Goal: Communication & Community: Answer question/provide support

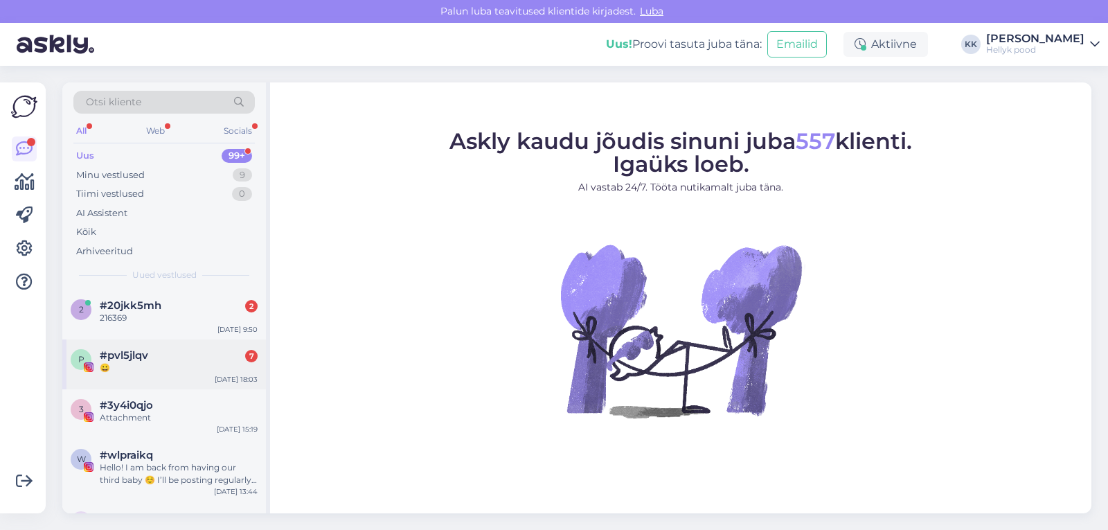
click at [163, 359] on div "#pvl5jlqv 7" at bounding box center [179, 355] width 158 height 12
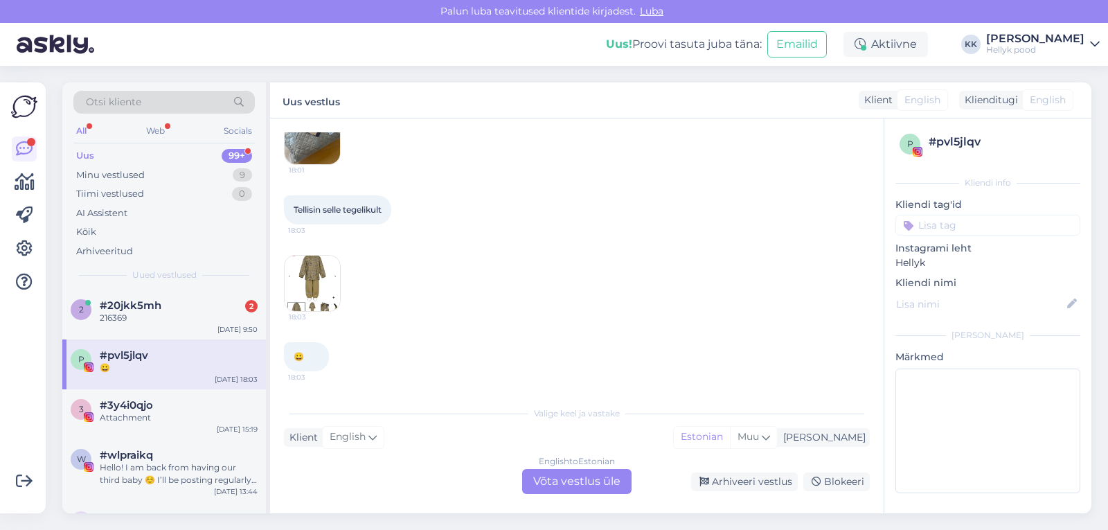
scroll to position [1680, 0]
click at [307, 164] on img at bounding box center [312, 136] width 55 height 55
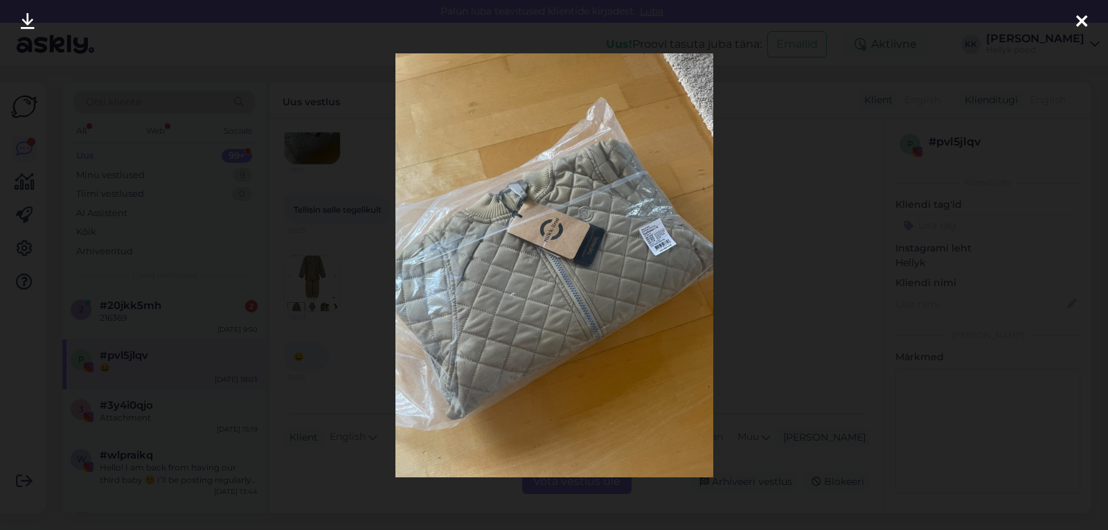
click at [1084, 20] on icon at bounding box center [1081, 22] width 11 height 18
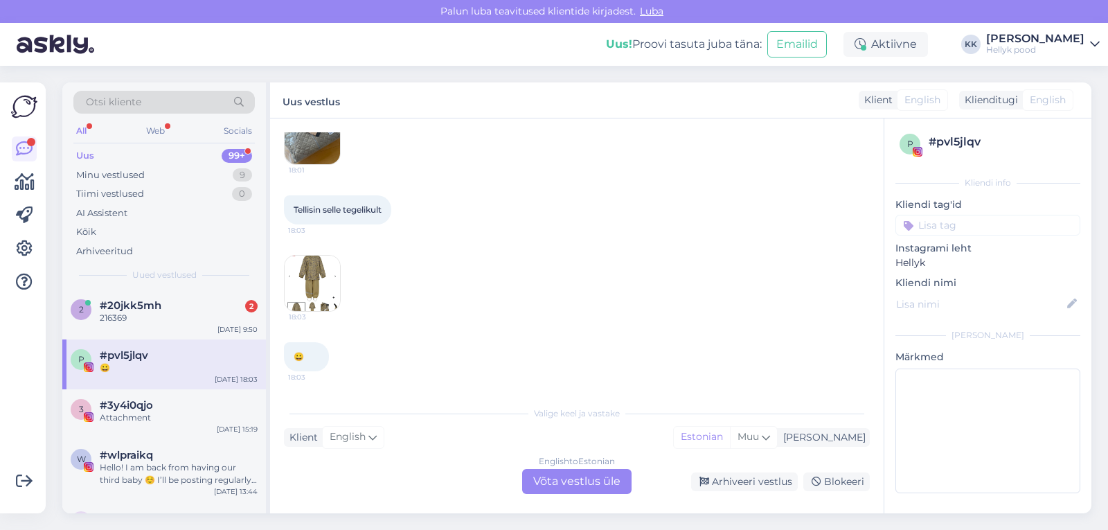
scroll to position [1750, 0]
click at [311, 275] on img at bounding box center [312, 282] width 55 height 55
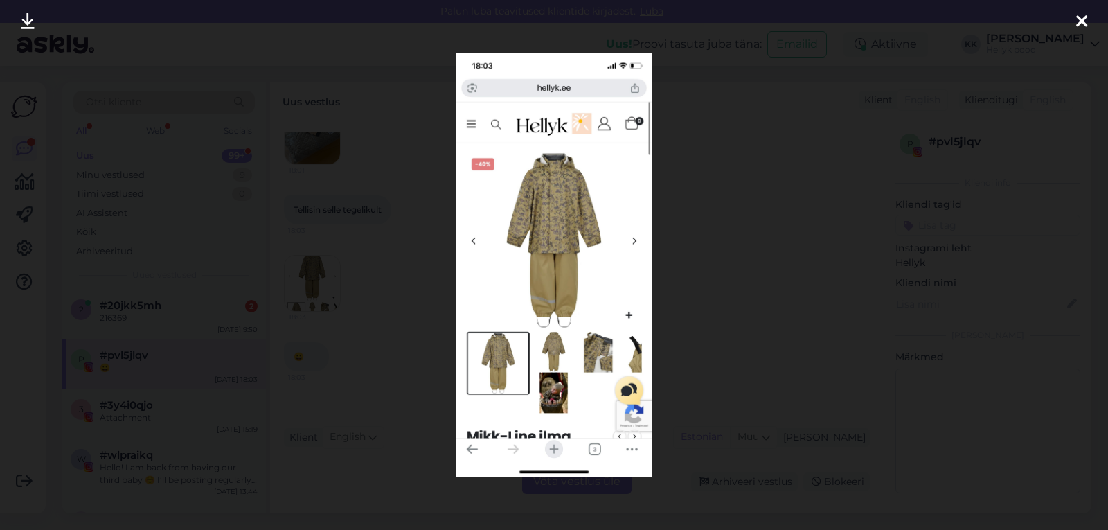
click at [1078, 21] on icon at bounding box center [1081, 22] width 11 height 18
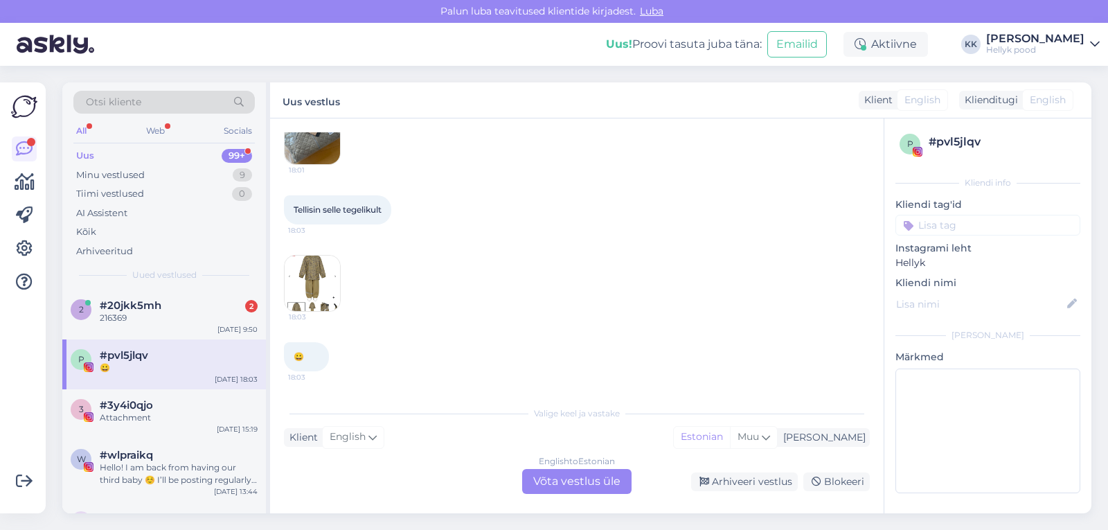
click at [564, 483] on div "English to Estonian Võta vestlus üle" at bounding box center [576, 481] width 109 height 25
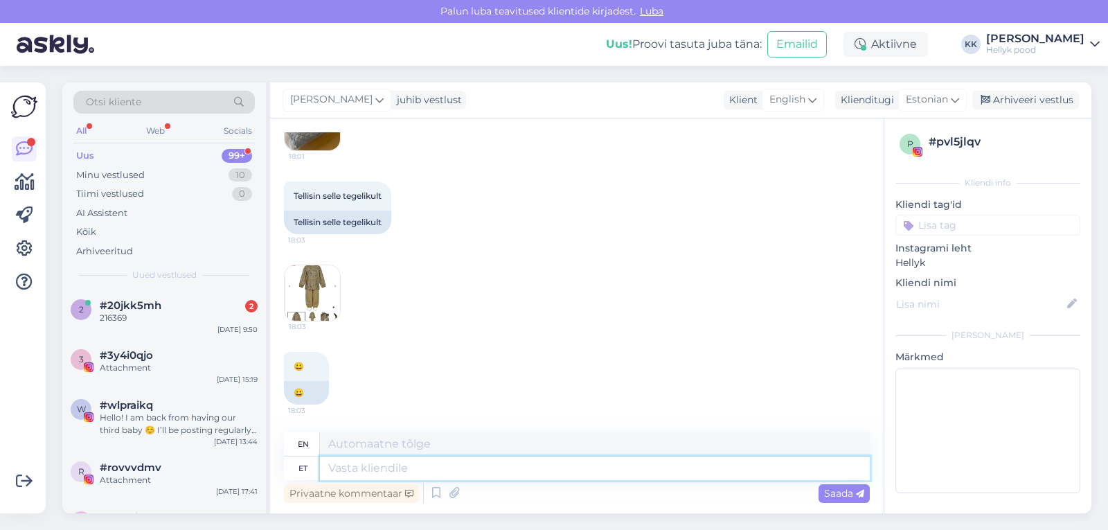
click at [388, 469] on textarea at bounding box center [595, 468] width 550 height 24
type textarea "Tere! Väga v"
type textarea "Hello!"
type textarea "Tere! Väga vaban"
type textarea "Hello! Very"
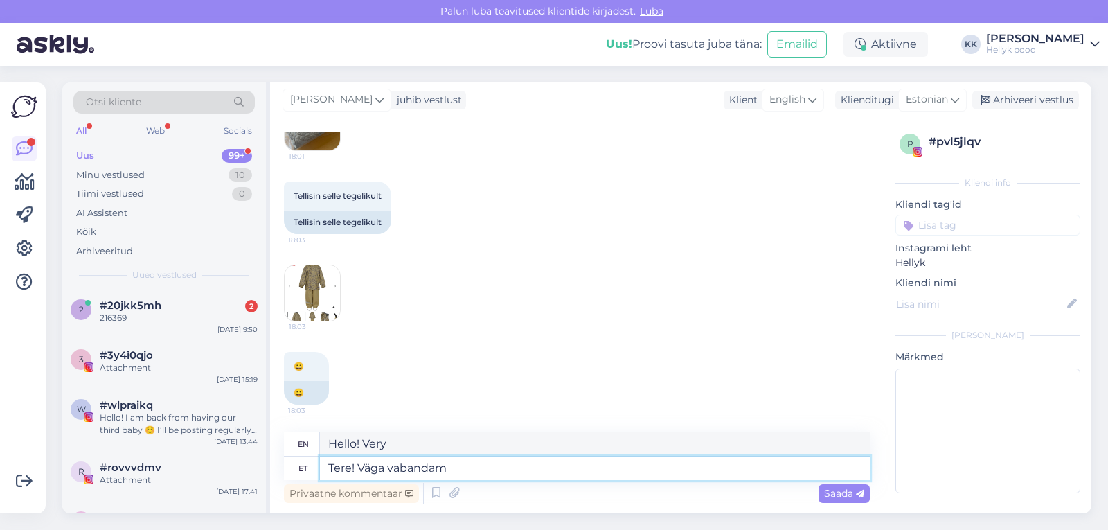
type textarea "Tere! Väga vabandame"
type textarea "Hello! We are very sorry."
type textarea "Tere! Väga vabandame. Andke pal"
type textarea "Hello! We are very sorry. Please"
type textarea "Tere! Väga vabandame. Andke palun"
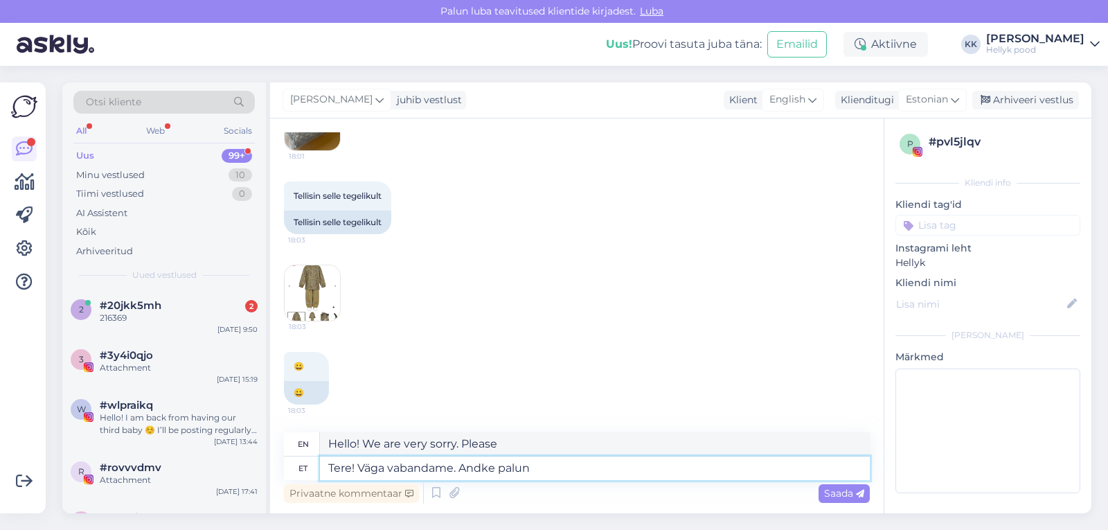
type textarea "Hello! We are very sorry. Please give"
type textarea "Tere! Väga vabandame. Andke palun oma t"
type textarea "Hello! We are very sorry. Please give your"
type textarea "Tere! Väga vabandame. Andke palun oma tellimuse n"
type textarea "Hello! We are very sorry. Please place your order."
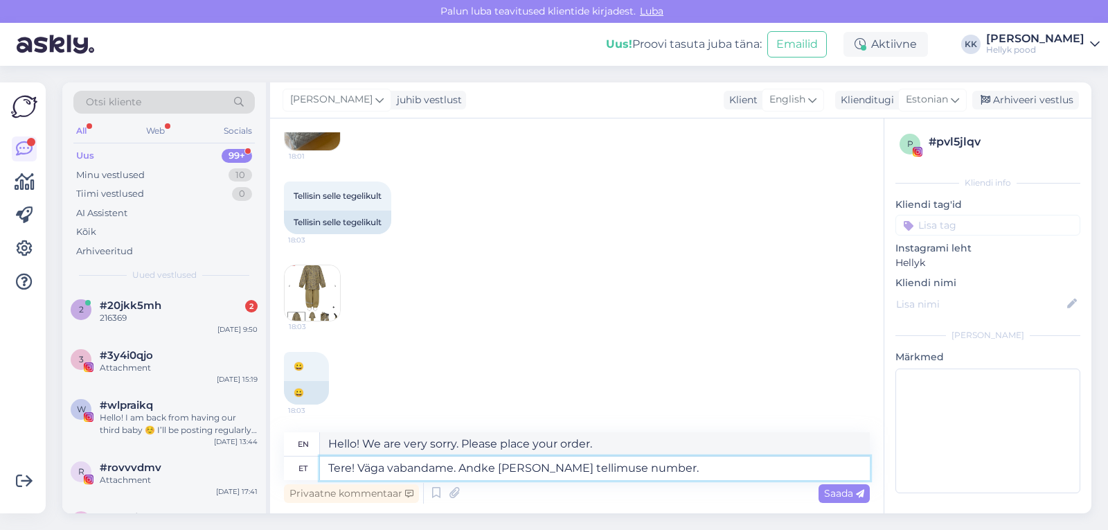
type textarea "Tere! Väga vabandame. Andke palun oma tellimuse number."
type textarea "Hello! We are very sorry. Please provide your order number."
click at [457, 469] on textarea "Tere! Väga vabandame. Andke palun oma tellimuse number." at bounding box center [595, 468] width 550 height 24
type textarea "Tere! Väga vabandame ebam Andke palun oma tellimuse number."
type textarea "Hello! We are very sorry, please provide your order number."
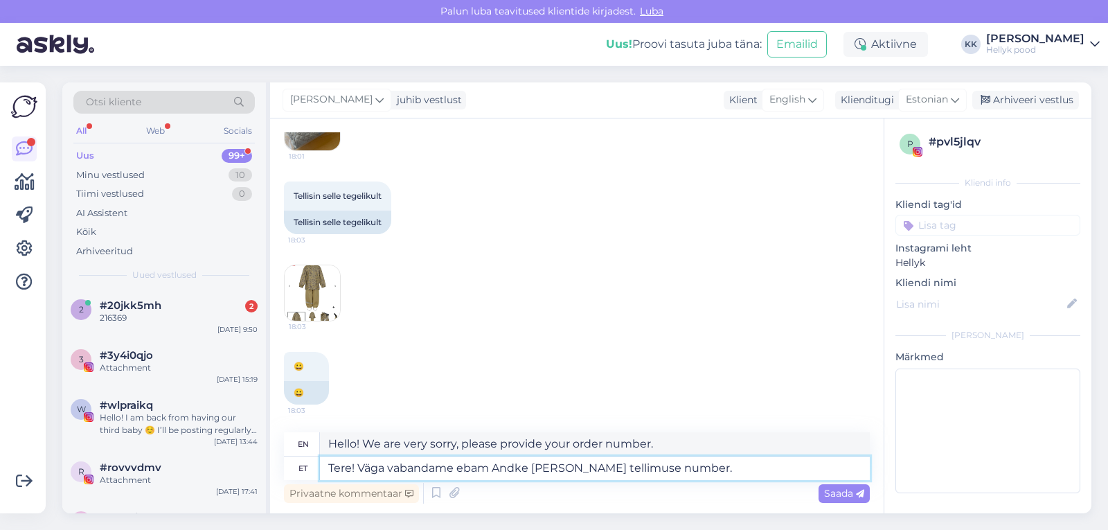
type textarea "Tere! Väga vabandame eba Andke palun oma tellimuse number."
type textarea "Hello! We are very sorry for the inconvenience. Please provide your order numbe…"
type textarea "Tere! Väga vabandame e Andke palun oma tellimuse number."
type textarea "Hello! We are very sorry. Please provide your order number."
type textarea "Tere! Väga vabandame! Andke [PERSON_NAME] tellimuse number."
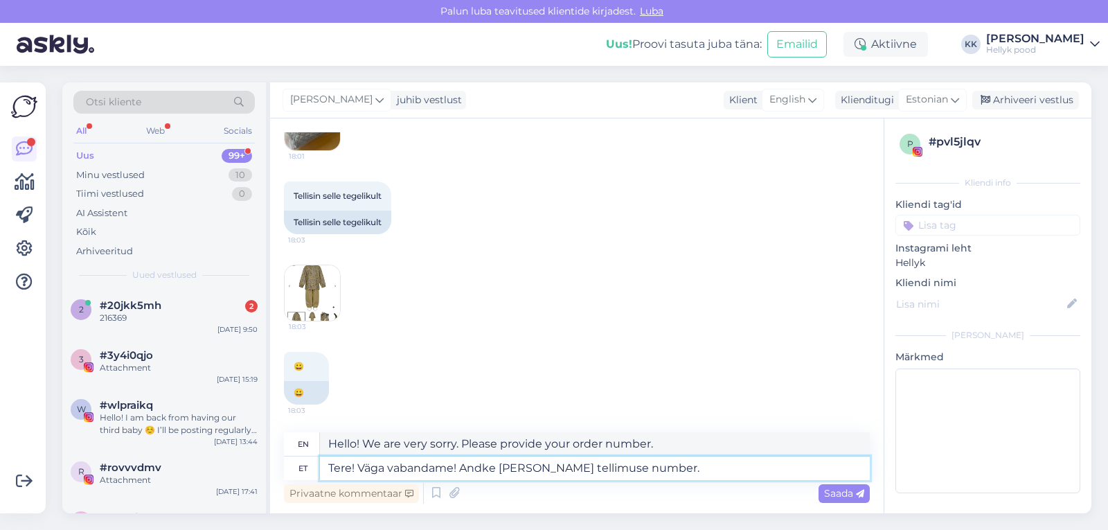
type textarea "Hello! We are very sorry! Please provide your order number."
type textarea "Tere! Väga vabandame! Andke [PERSON_NAME] tellimuse number."
click at [831, 496] on span "Saada" at bounding box center [844, 493] width 40 height 12
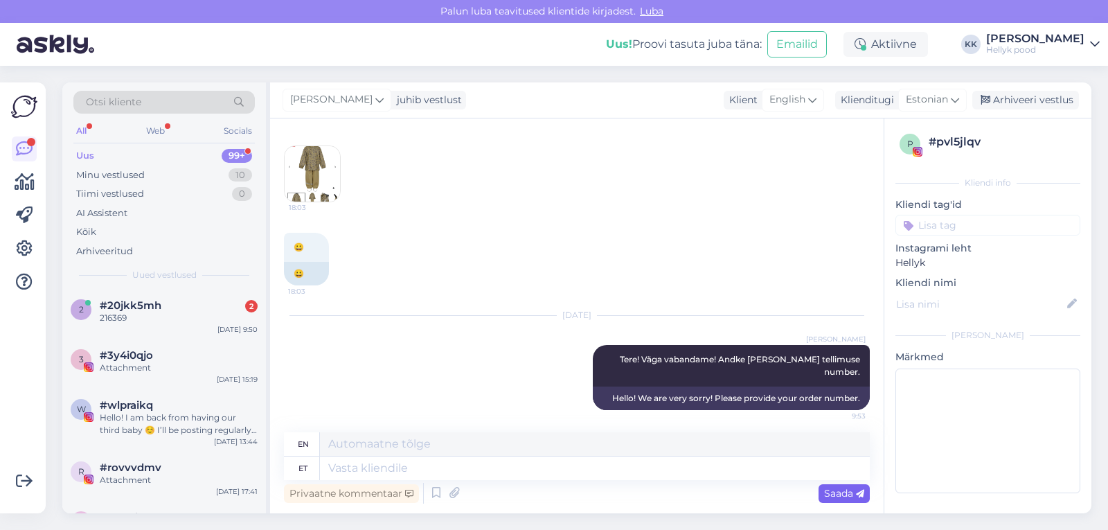
scroll to position [2399, 0]
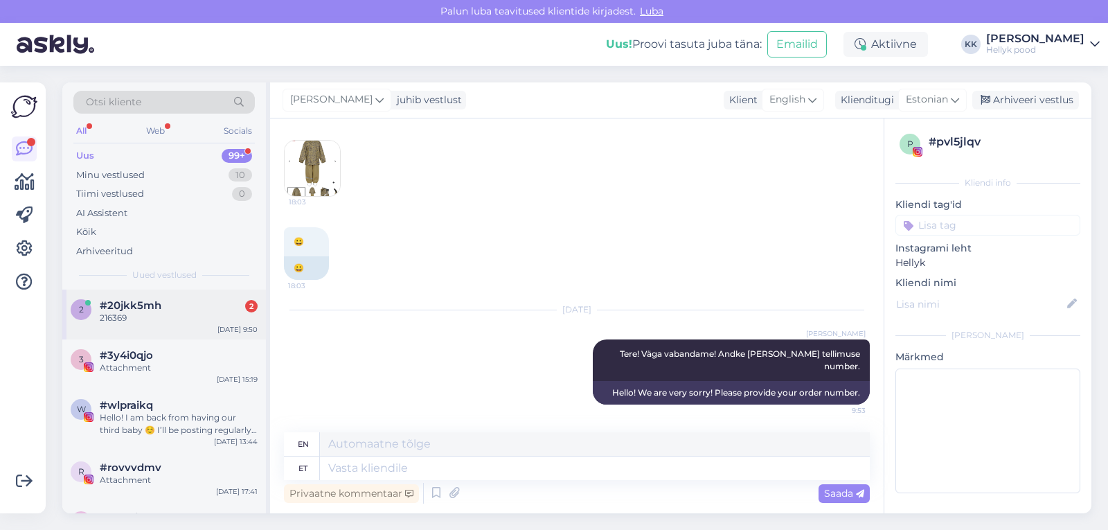
click at [114, 307] on span "#20jkk5mh" at bounding box center [131, 305] width 62 height 12
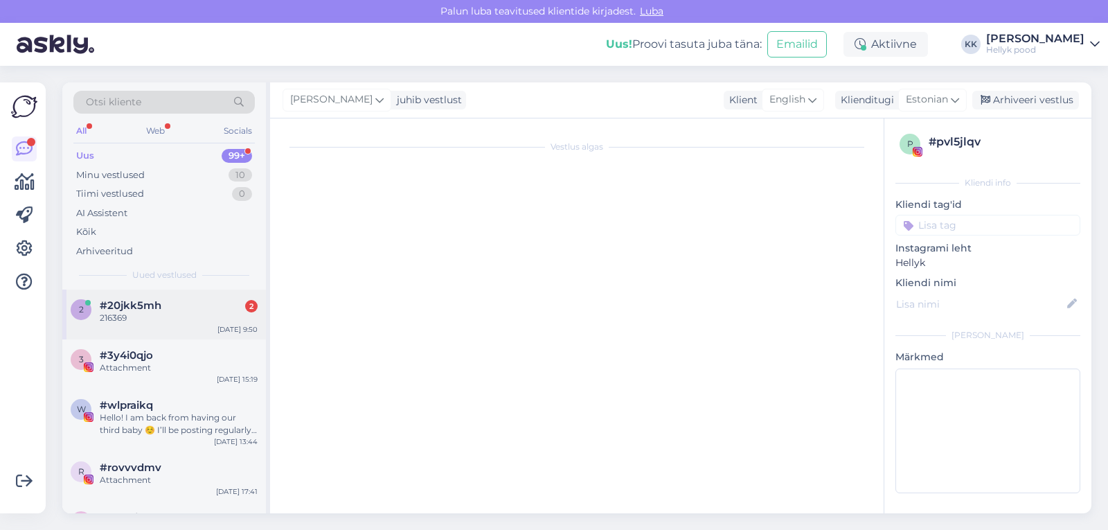
scroll to position [0, 0]
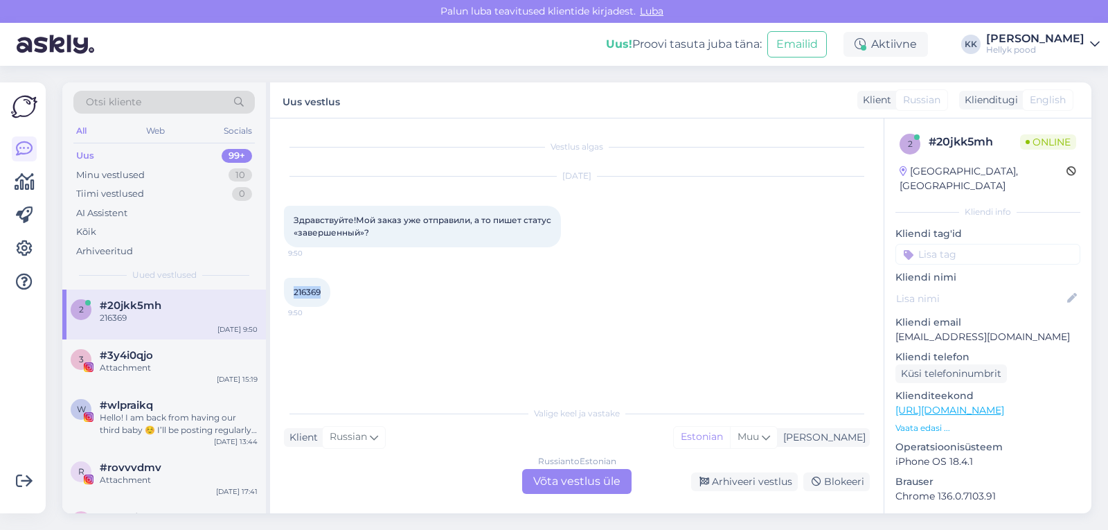
drag, startPoint x: 294, startPoint y: 293, endPoint x: 323, endPoint y: 291, distance: 29.2
click at [323, 291] on div "216369 9:50" at bounding box center [307, 292] width 46 height 29
copy span "216369"
click at [561, 482] on div "Russian to Estonian Võta vestlus üle" at bounding box center [576, 481] width 109 height 25
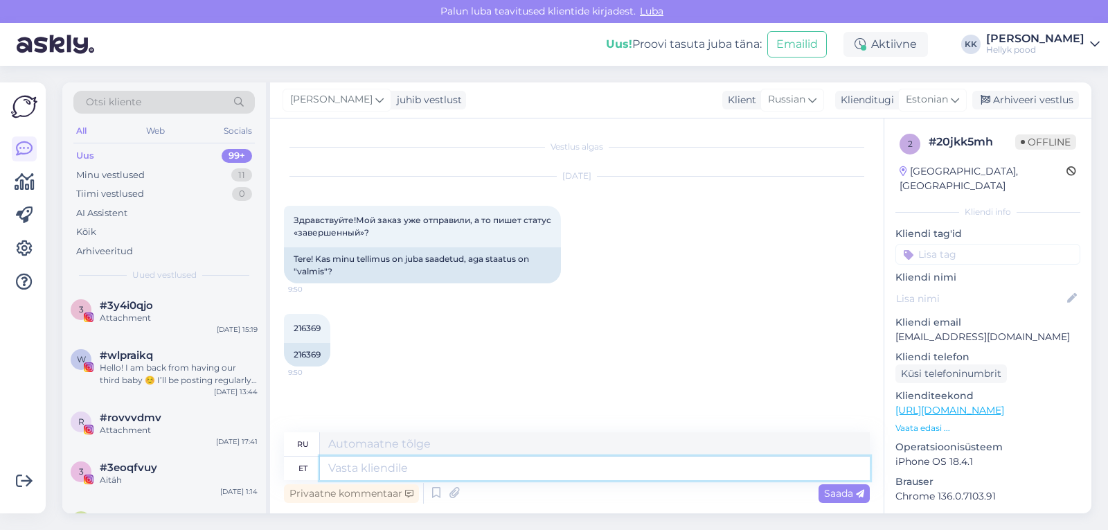
click at [400, 469] on textarea at bounding box center [595, 468] width 550 height 24
type textarea "Tere! T"
type textarea "Привет!"
type textarea "Tere! Teie te"
type textarea "Привет! Ты"
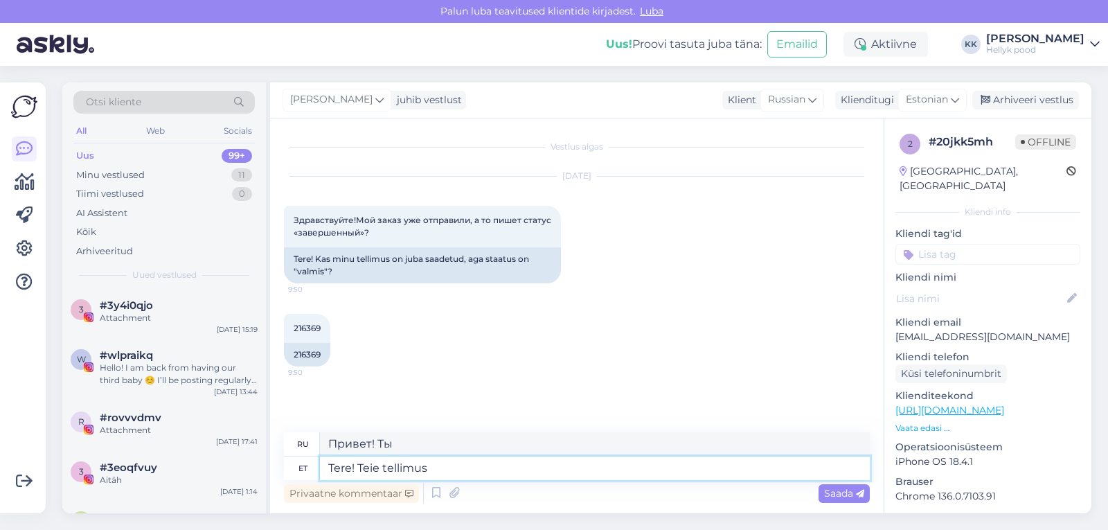
type textarea "Tere! Teie tellimus"
type textarea "Здравствуйте! Ваш заказ"
type textarea "Tere! Teie tellimus pakitud ja"
type textarea "Здравствуйте! Ваш заказ упакован."
type textarea "Tere! Teie tellimus pakitud ja lä"
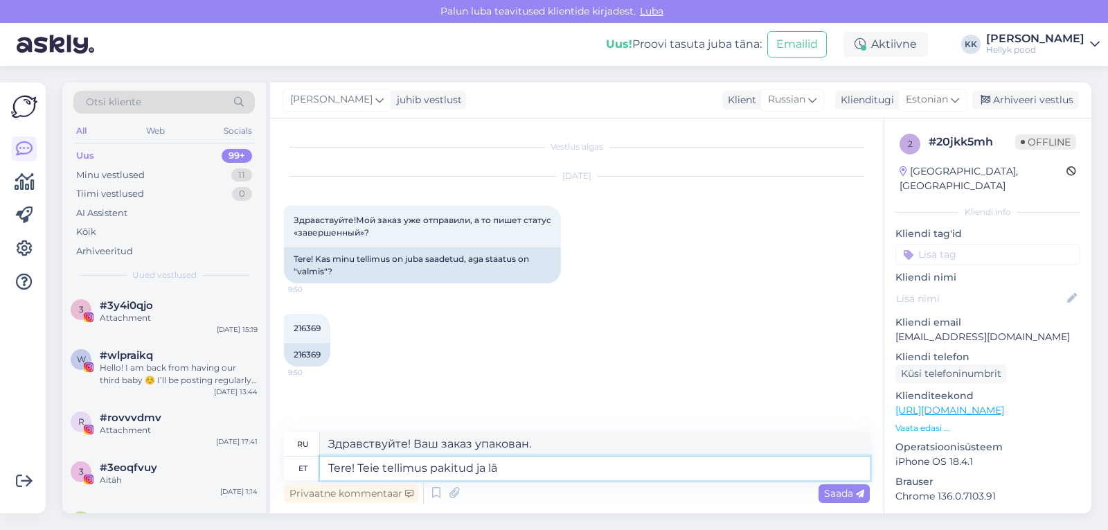
type textarea "Здравствуйте! Ваш заказ упакован и"
type textarea "Tere! Teie tellimus pakitud ja läheb t"
type textarea "Здравствуйте! Ваш заказ упакован и отправляется."
type textarea "Tere! Teie tellimus pakitud ja läheb täna te"
type textarea "Здравствуйте! Ваш заказ упакован и будет отправлен сегодня."
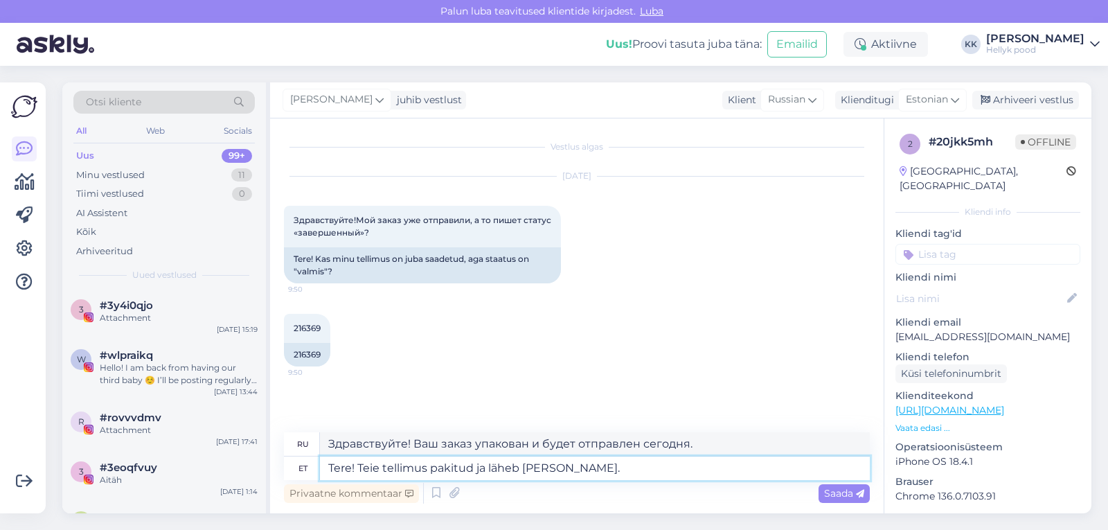
click at [473, 468] on textarea "Tere! Teie tellimus pakitud ja läheb täna teele." at bounding box center [595, 468] width 550 height 24
type textarea "Tere! Teie tellimus ja läheb täna teele."
type textarea "Здравствуйте! Ваш заказ будет отправлен сегодня."
type textarea "Tere! Teie tellimus täidetud ja läheb täna teele."
type textarea "Здравствуйте! Ваш заказ выполнен и будет отправлен сегодня."
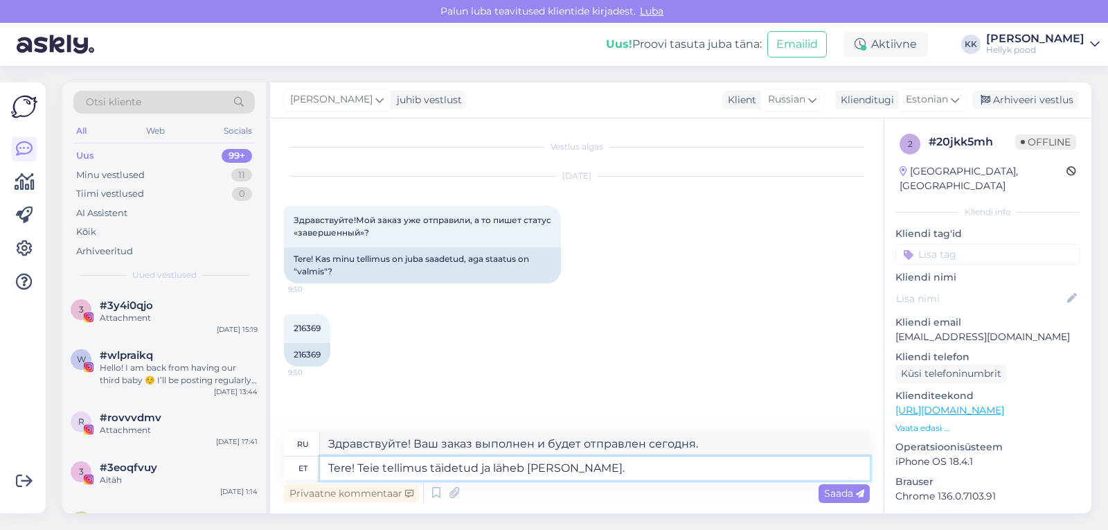
click at [427, 467] on textarea "Tere! Teie tellimus täidetud ja läheb täna teele." at bounding box center [595, 468] width 550 height 24
type textarea "Tere! Teie tellimus on täidetud ja läheb [PERSON_NAME]."
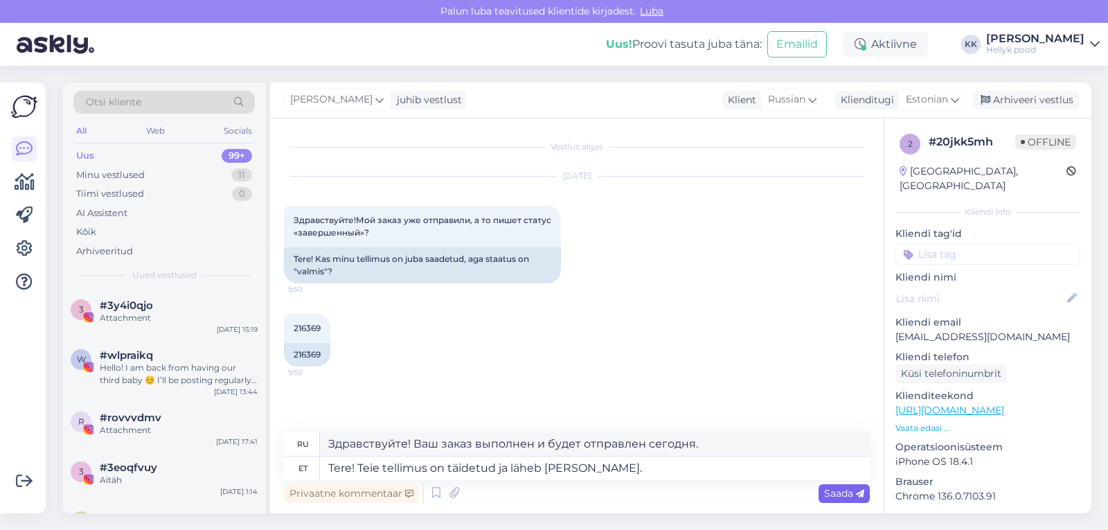
click at [834, 495] on span "Saada" at bounding box center [844, 493] width 40 height 12
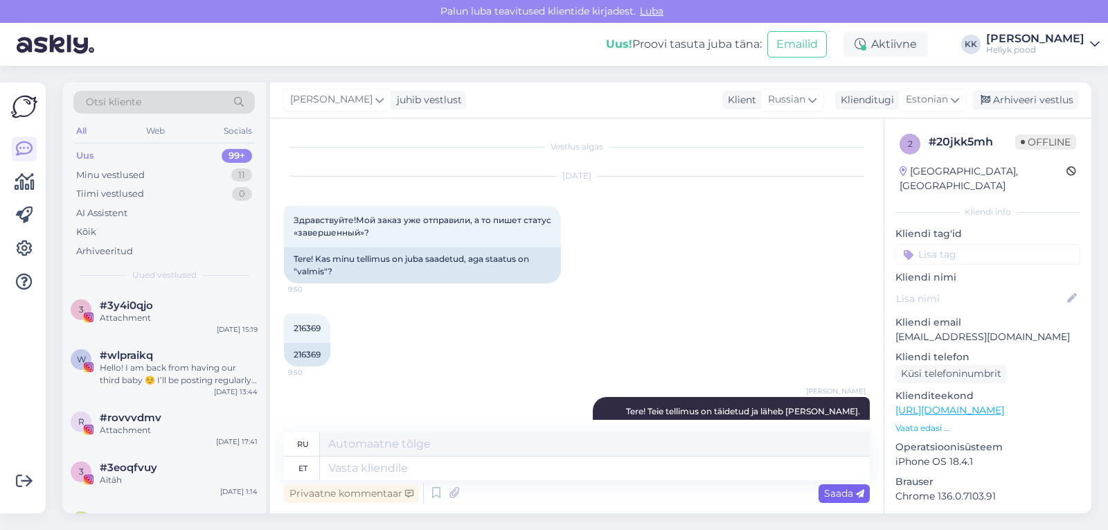
scroll to position [57, 0]
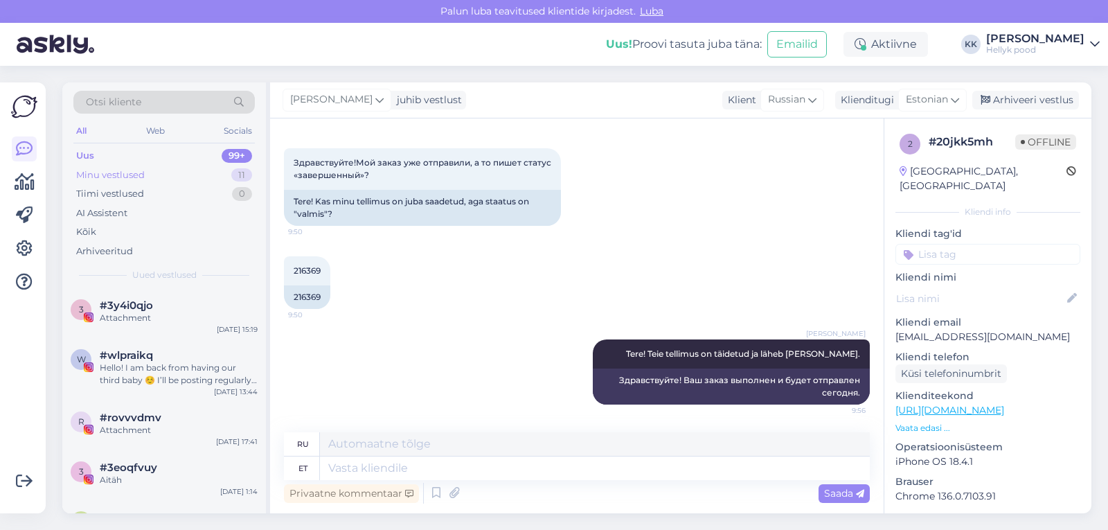
click at [111, 170] on div "Minu vestlused" at bounding box center [110, 175] width 69 height 14
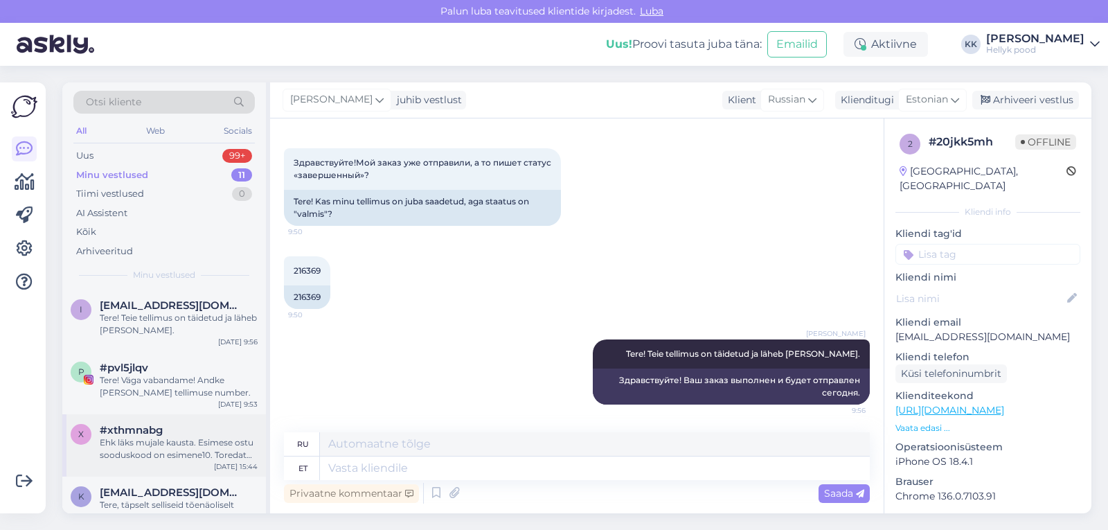
click at [176, 446] on div "Ehk läks mujale kausta. Esimese ostu sooduskood on esimene10. Toredat ostlemist…" at bounding box center [179, 448] width 158 height 25
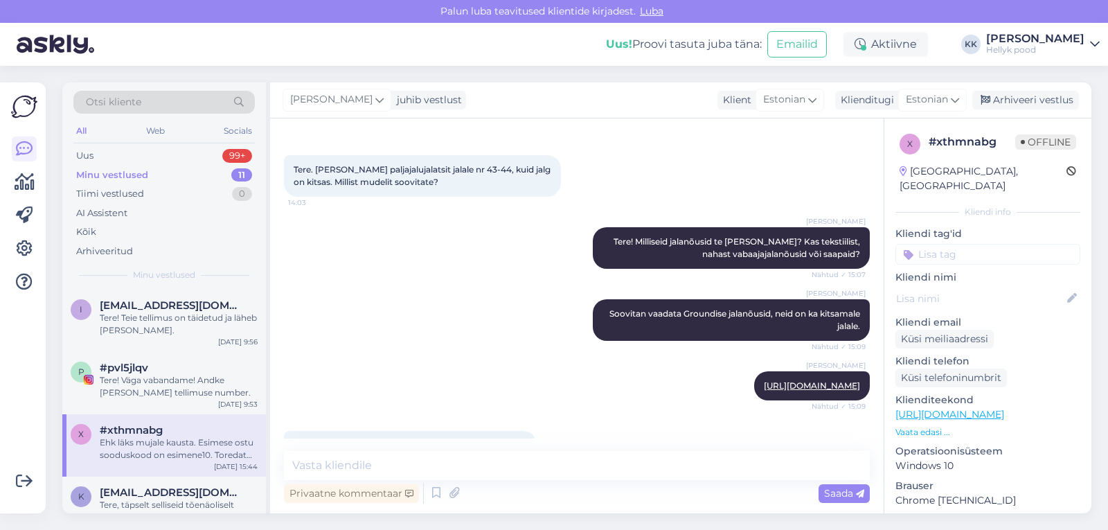
scroll to position [159, 0]
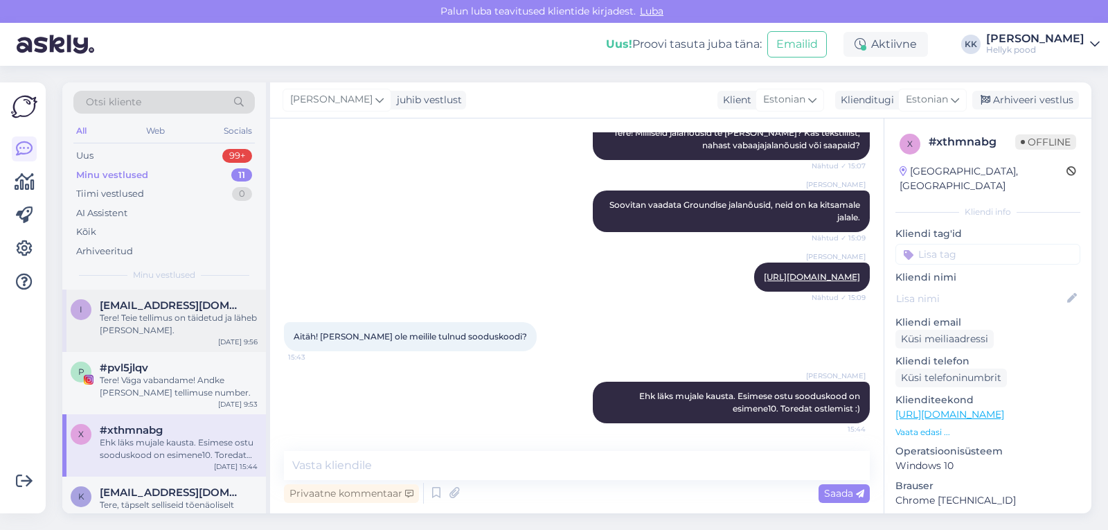
click at [152, 316] on div "Tere! Teie tellimus on täidetud ja läheb [PERSON_NAME]." at bounding box center [179, 324] width 158 height 25
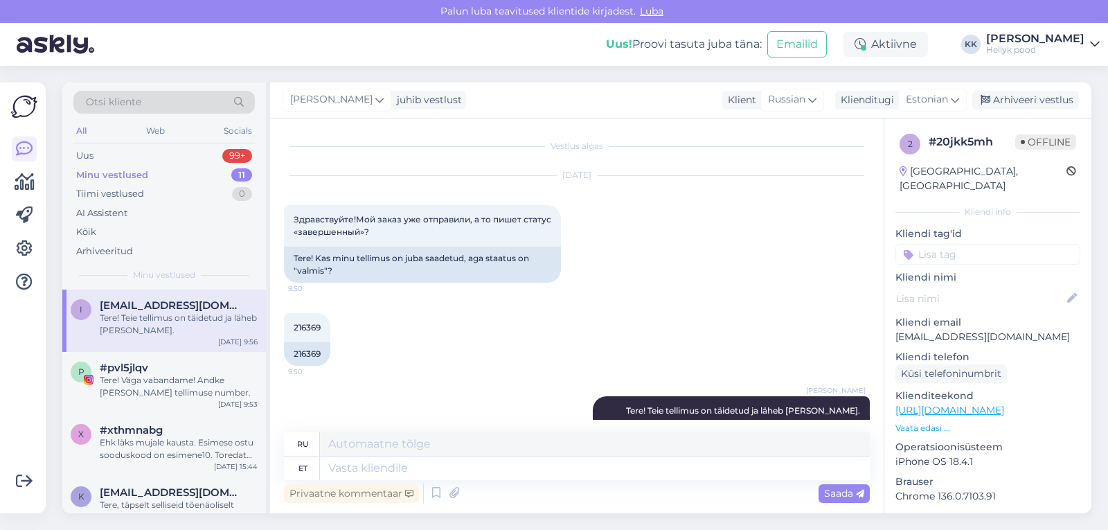
scroll to position [0, 0]
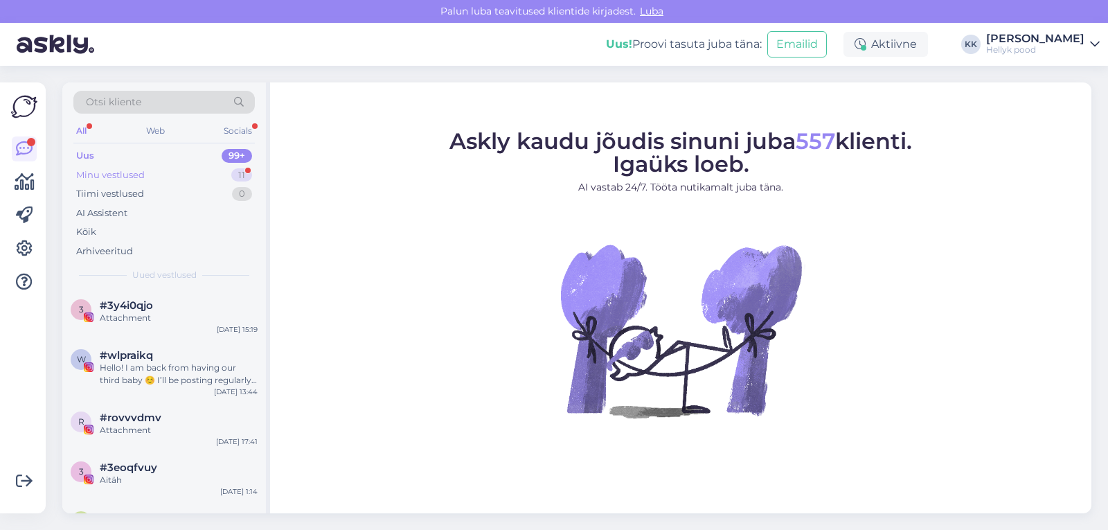
click at [94, 177] on div "Minu vestlused" at bounding box center [110, 175] width 69 height 14
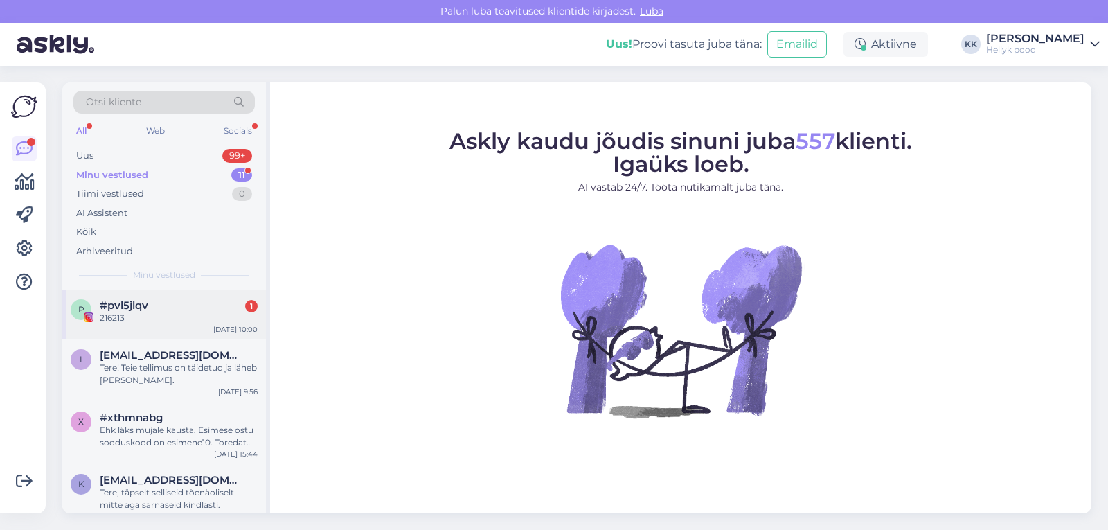
click at [141, 305] on span "#pvl5jlqv" at bounding box center [124, 305] width 48 height 12
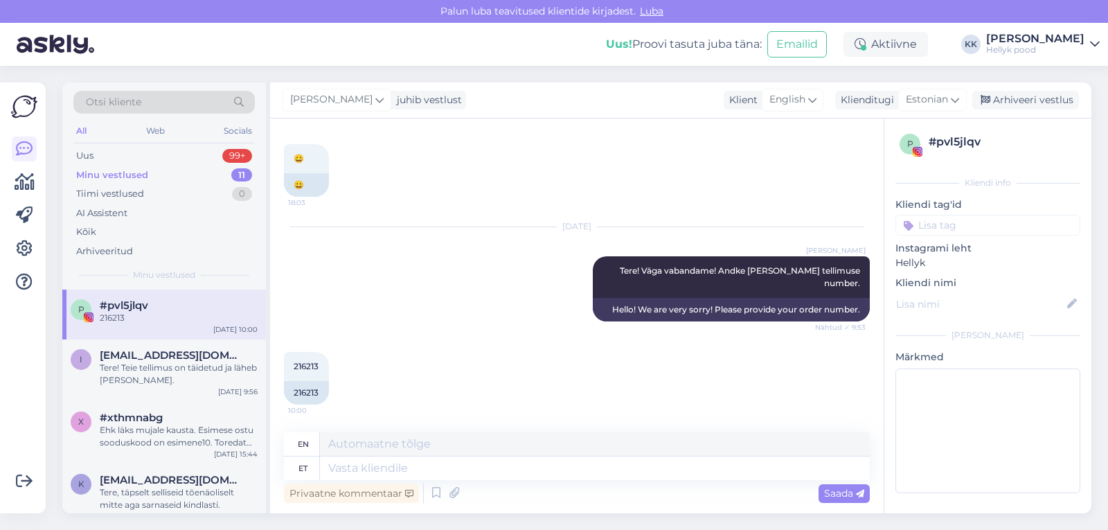
scroll to position [2482, 0]
drag, startPoint x: 294, startPoint y: 365, endPoint x: 318, endPoint y: 369, distance: 24.6
click at [318, 369] on span "216213" at bounding box center [306, 366] width 25 height 10
copy span "216213"
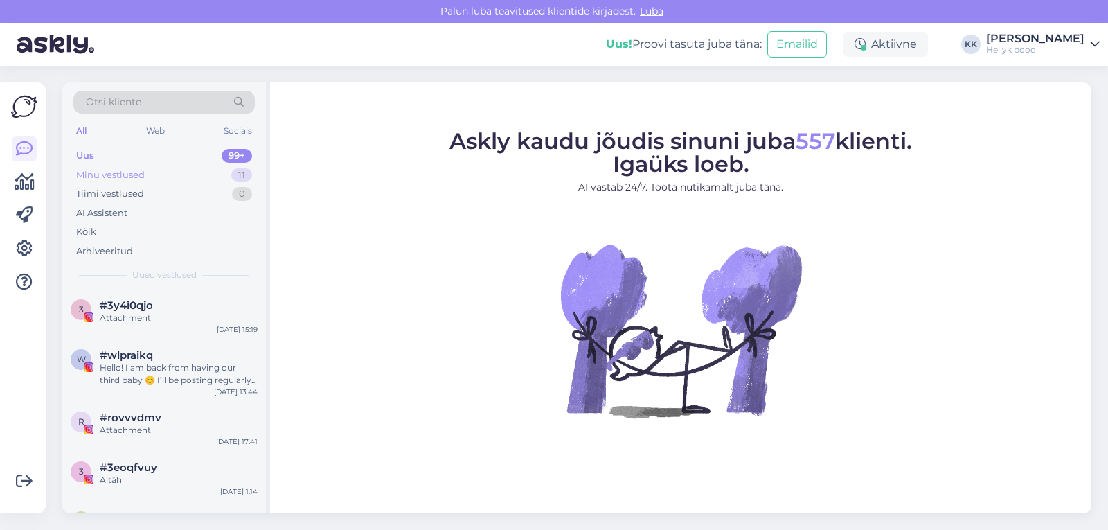
click at [113, 170] on div "Minu vestlused" at bounding box center [110, 175] width 69 height 14
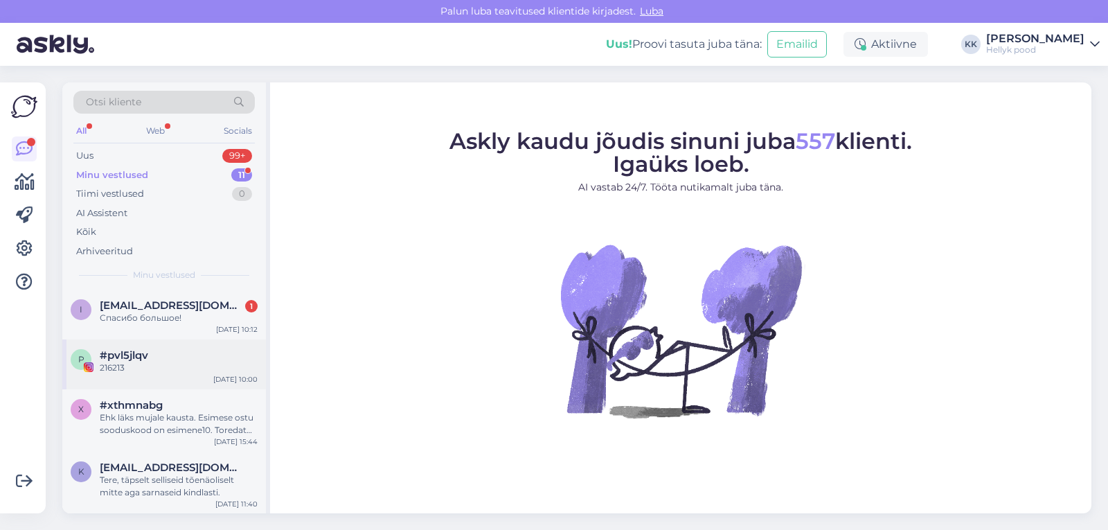
click at [147, 354] on span "#pvl5jlqv" at bounding box center [124, 355] width 48 height 12
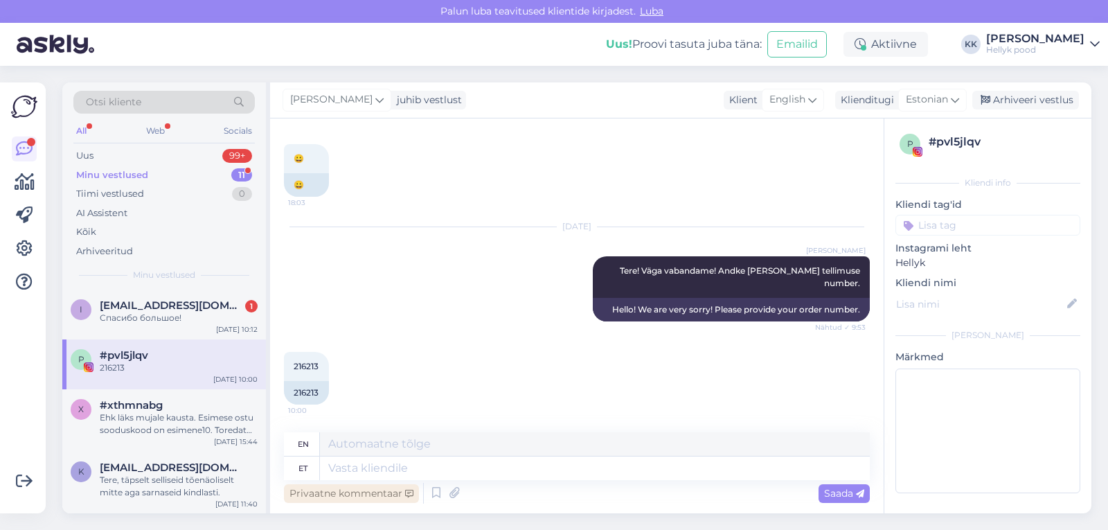
scroll to position [2482, 0]
click at [359, 470] on textarea at bounding box center [595, 468] width 550 height 24
type textarea "Paneme t"
type textarea "Let's put"
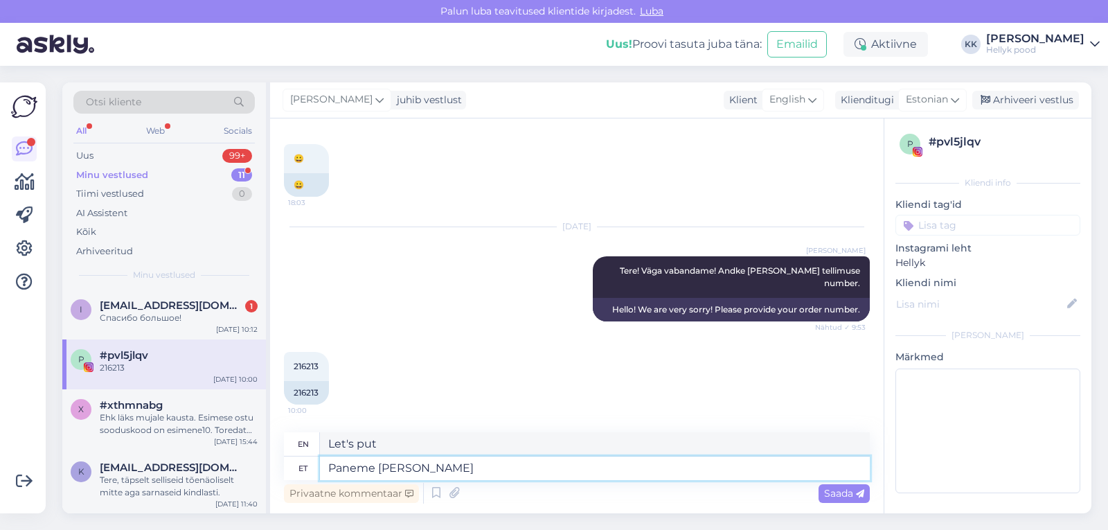
type textarea "Paneme täna t"
type textarea "Let's put it today"
type textarea "Paneme täna teile"
type textarea "We will give you today"
type textarea "Paneme täna teile õige"
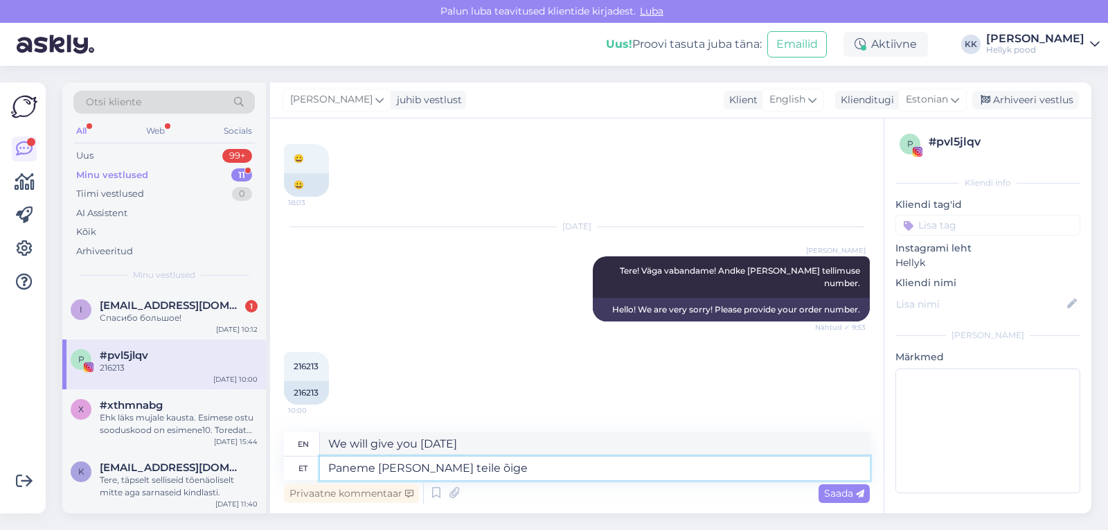
type textarea "We will give you the right one today"
type textarea "Paneme täna teile õige toote t"
type textarea "We'll put the right product on you today."
type textarea "Paneme täna teile õige toote teele."
type textarea "We'll put the right product on your path today."
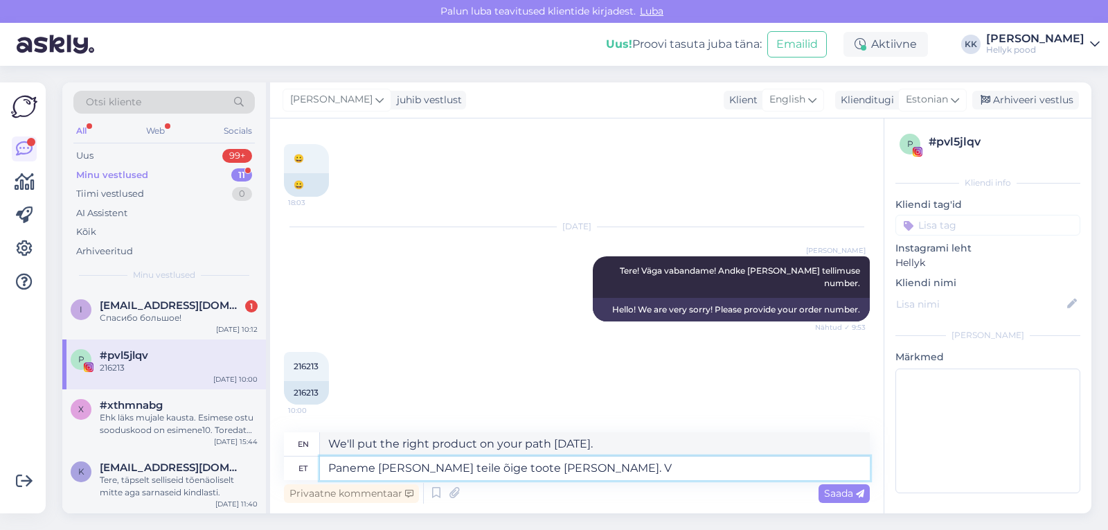
type textarea "Paneme täna teile õige toote teele. Va"
type textarea "We'll put the right product on your way today. Va"
type textarea "Paneme täna teile õige toote teele."
type textarea "We'll put the right product on your path today."
type textarea "Paneme täna teile õige toote teele. Vale t"
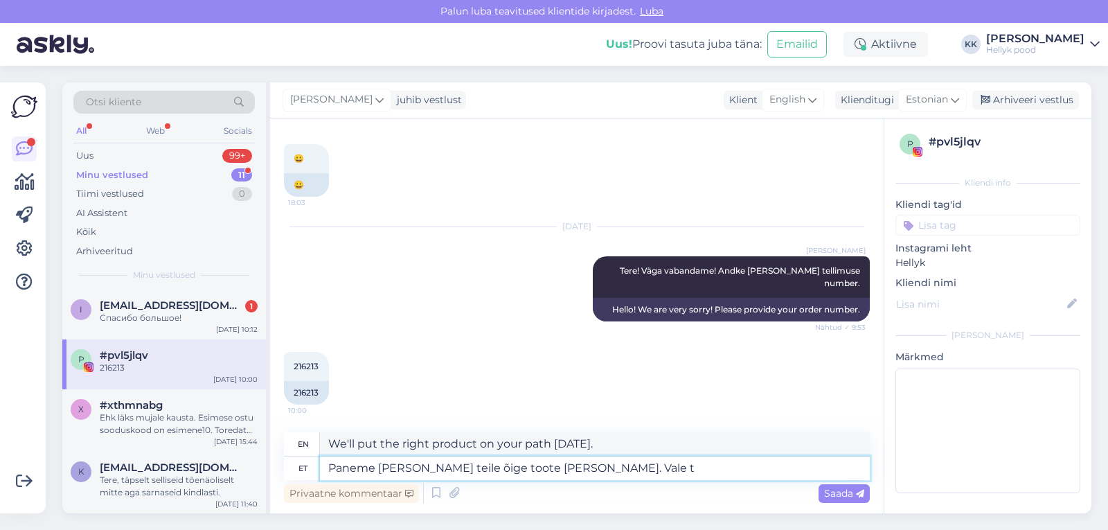
type textarea "We'll get you the right product today. Wrong"
type textarea "Paneme täna teile õige toote teele. Vale toote"
type textarea "We'll send you the right product today. Wrong product"
type textarea "Paneme täna teile õige toote teele. Vale toote palume m"
type textarea "We'll send you the right product today. We'll ask for the wrong product."
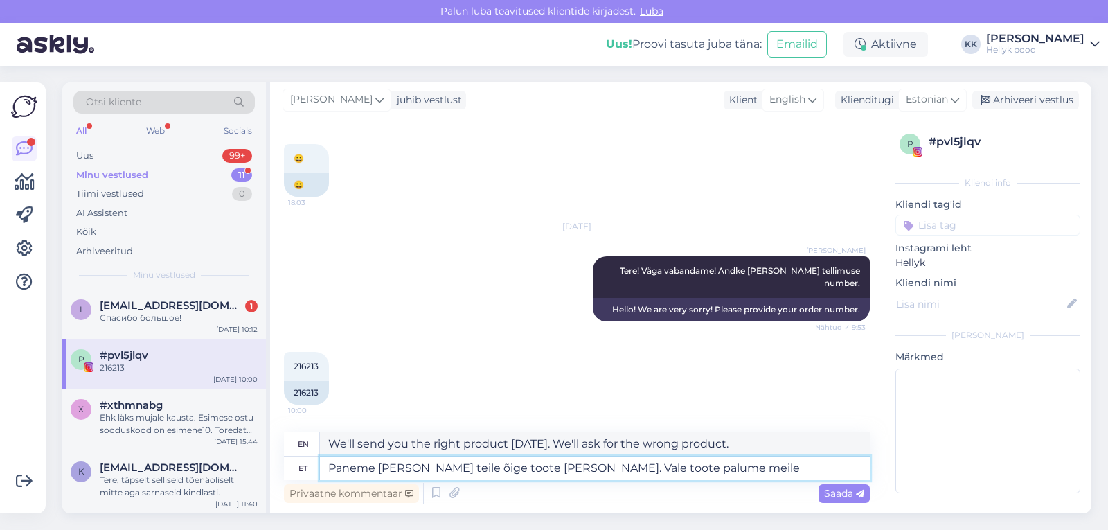
type textarea "Paneme täna teile õige toote teele. Vale toote palume meile t"
type textarea "We will send you the right product today. If you have the wrong product, please…"
type textarea "Paneme täna teile õige toote teele. Vale toote palume meile tagastada, k"
type textarea "We will send you the correct product today. Please return the incorrect product…"
type textarea "Paneme täna teile õige toote teele. Vale toote palume meile tagastada, kasutades"
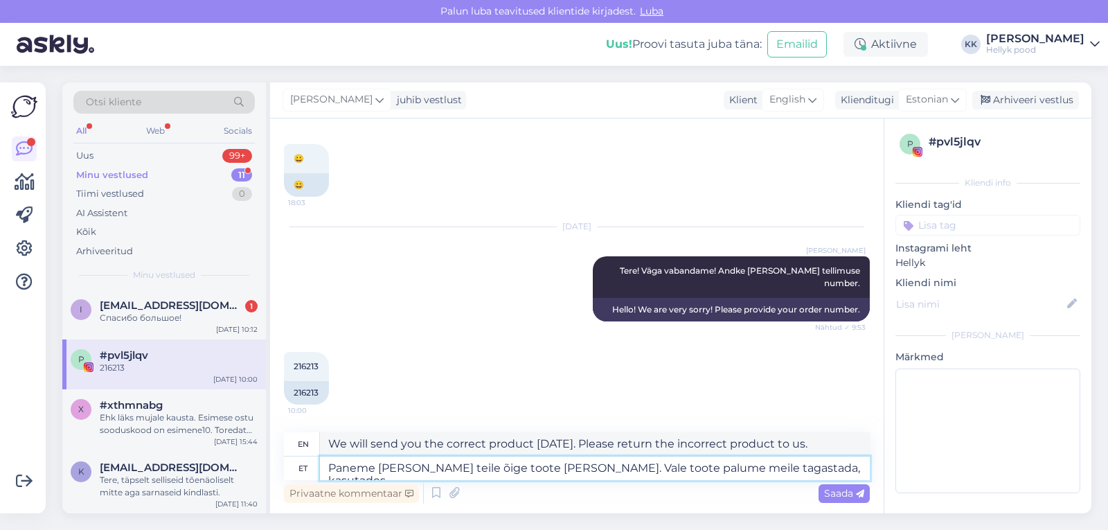
type textarea "We will send you the correct product today. Please return the incorrect product…"
type textarea "Paneme täna teile õige toote teele. Vale toote palume meile tagastada, kasutade…"
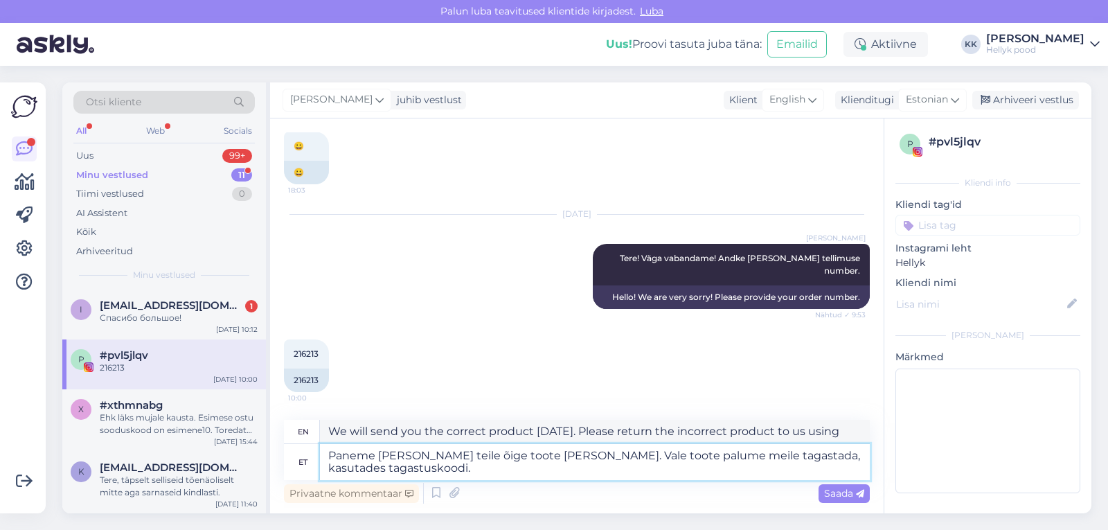
type textarea "We will send you the correct product today. Please return the incorrect product…"
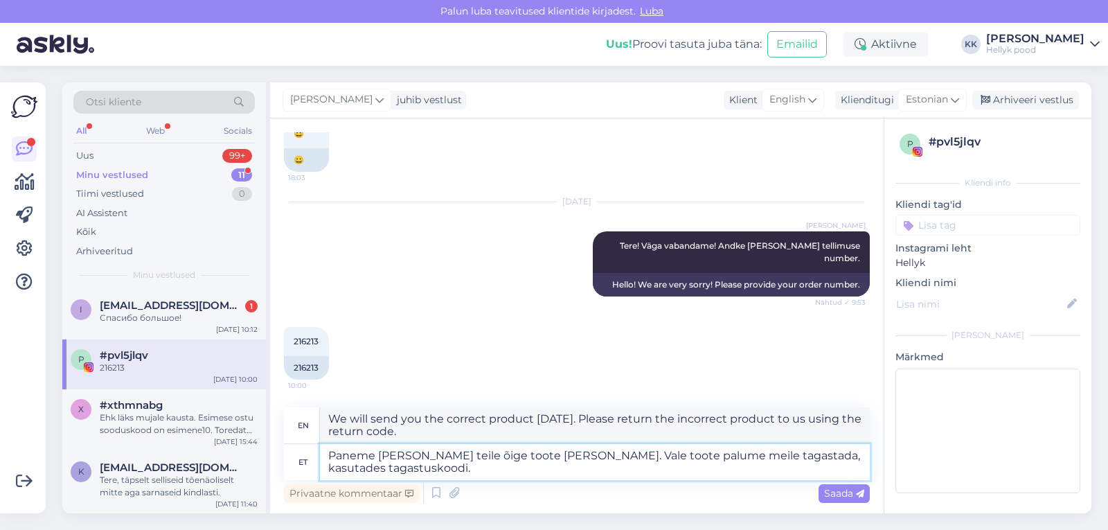
click at [659, 453] on textarea "Paneme täna teile õige toote teele. Vale toote palume meile tagastada, kasutade…" at bounding box center [595, 462] width 550 height 36
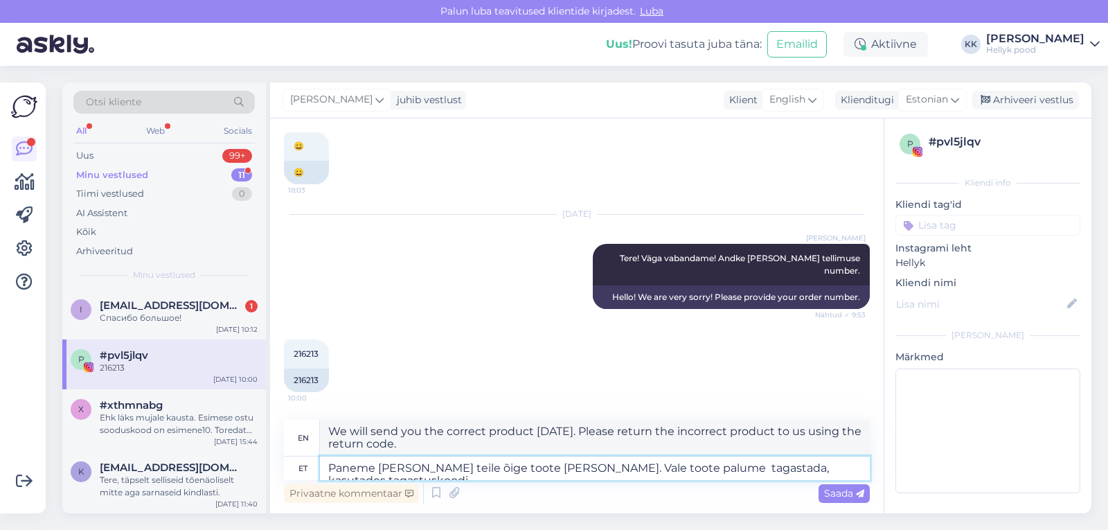
type textarea "Paneme täna teile õige toote teele. Vale toote palume tagastada, kasutades taga…"
type textarea "We will send you the correct product today. Please return the incorrect product…"
click at [836, 466] on textarea "Paneme täna teile õige toote teele. Vale toote palume tagastada, kasutades taga…" at bounding box center [595, 468] width 550 height 24
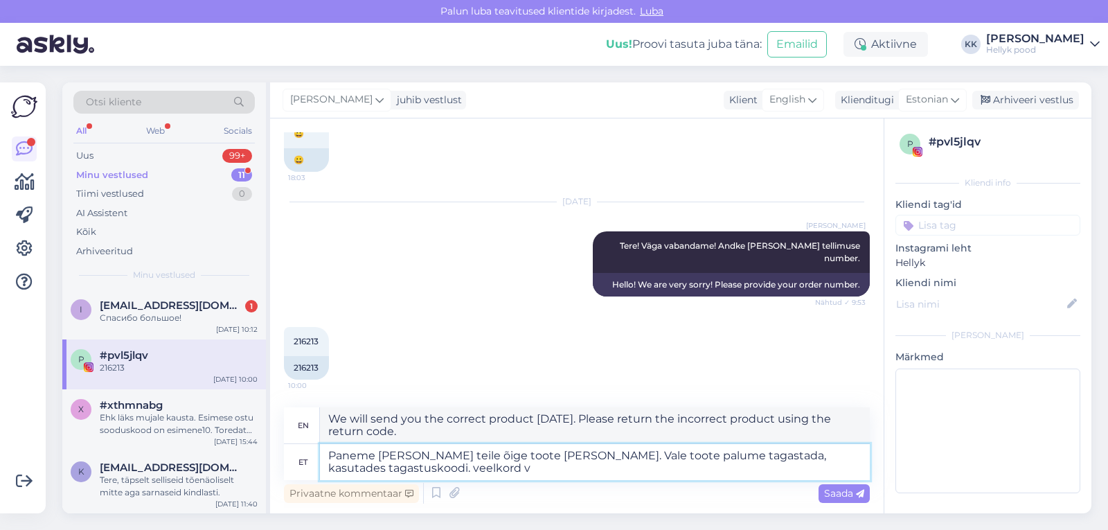
type textarea "Paneme täna teile õige toote teele. Vale toote palume tagastada, kasutades taga…"
type textarea "We will send you the correct product today. Please return the incorrect product…"
type textarea "Paneme täna teile õige toote teele. Vale toote palume tagastada, kasutades taga…"
type textarea "We will send you the correct product today. Please return the incorrect product…"
type textarea "Paneme täna teile õige toote teele. Vale toote palume tagastada, kasutades taga…"
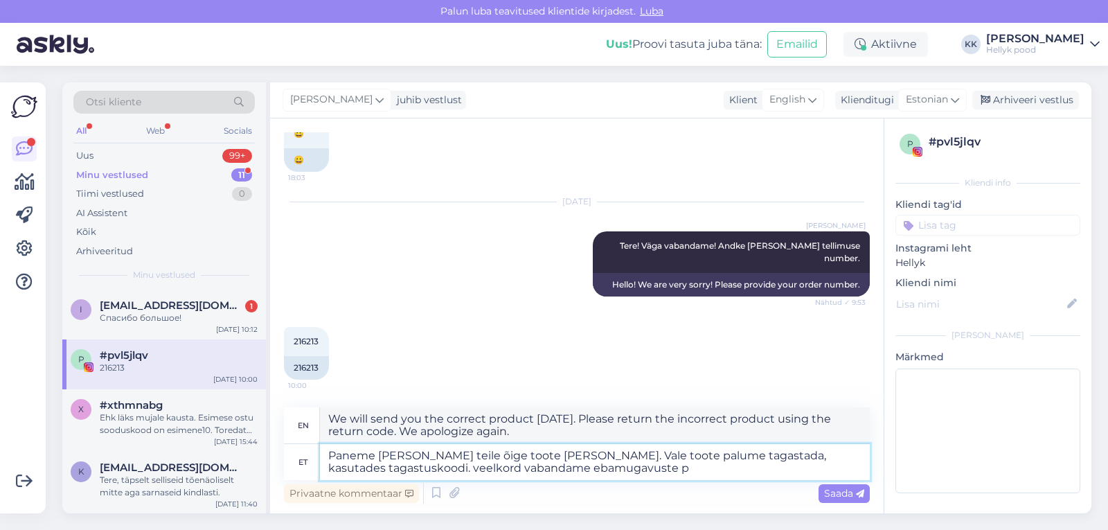
type textarea "We will send you the correct product today. Please return the incorrect product…"
click at [334, 469] on textarea "Paneme täna teile õige toote teele. Vale toote palume tagastada, kasutades taga…" at bounding box center [595, 462] width 550 height 36
click at [575, 471] on textarea "Paneme täna teile õige toote teele. Vale toote palume tagastada, kasutades taga…" at bounding box center [595, 462] width 550 height 36
type textarea "Paneme täna teile õige toote teele. Vale toote palume tagastada, kasutades taga…"
type textarea "We will send you the correct product today. Please return the incorrect product…"
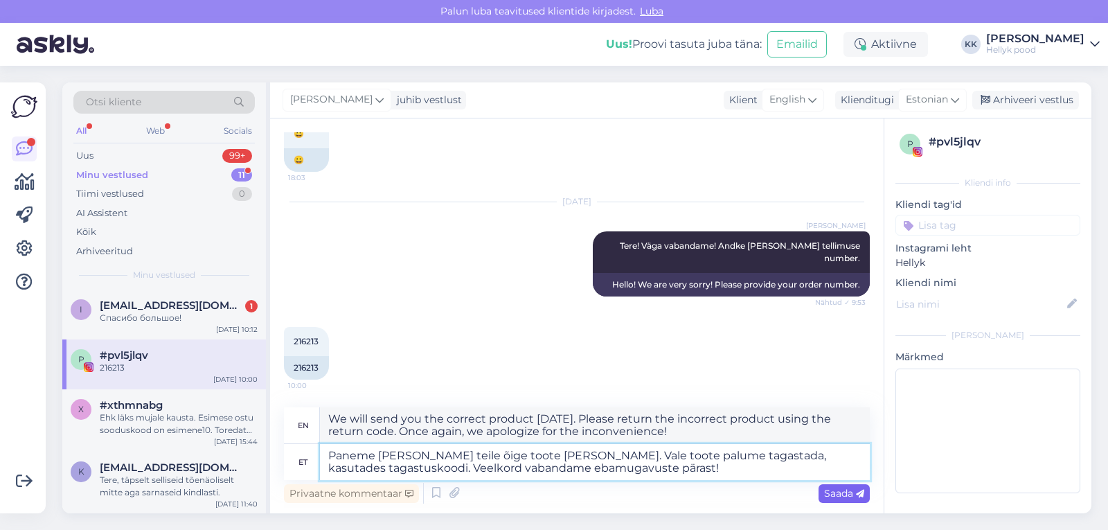
type textarea "Paneme täna teile õige toote teele. Vale toote palume tagastada, kasutades taga…"
click at [845, 492] on span "Saada" at bounding box center [844, 493] width 40 height 12
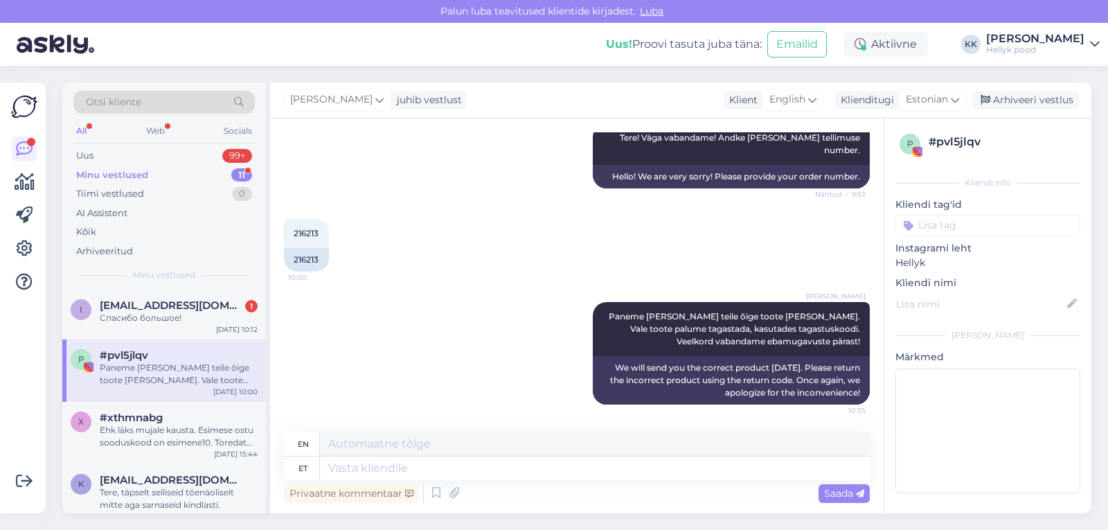
scroll to position [2615, 0]
click at [150, 307] on span "[EMAIL_ADDRESS][DOMAIN_NAME]" at bounding box center [172, 305] width 144 height 12
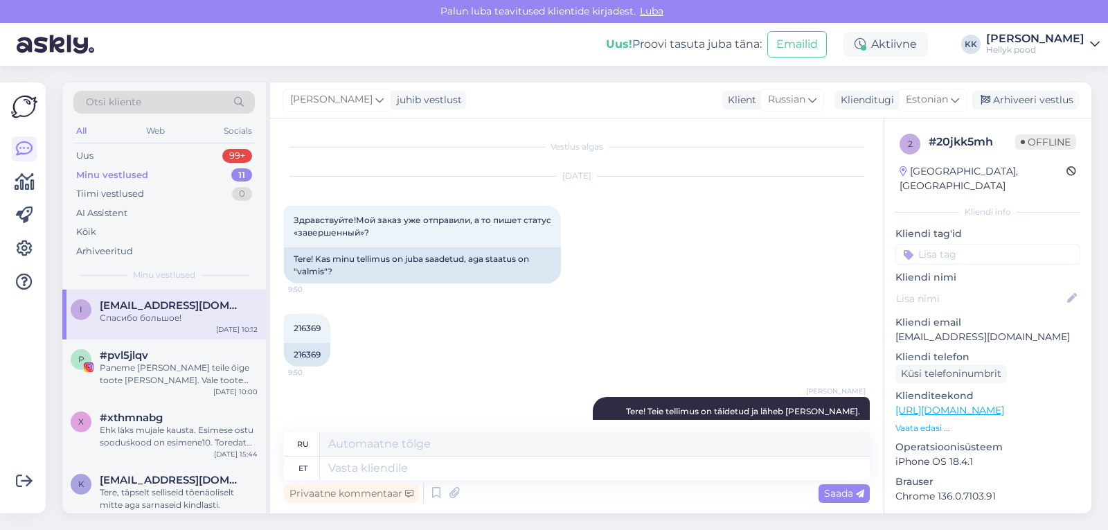
scroll to position [141, 0]
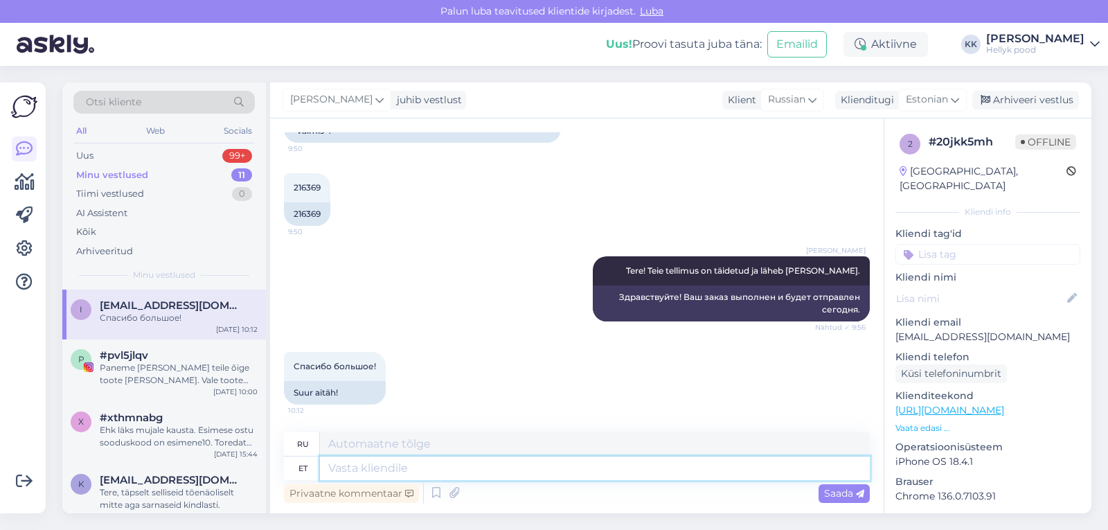
click at [372, 469] on textarea at bounding box center [595, 468] width 550 height 24
type textarea "Ilusat p"
type textarea "Красивый"
type textarea "Ilusat päeva t"
type textarea "Хорошего дня"
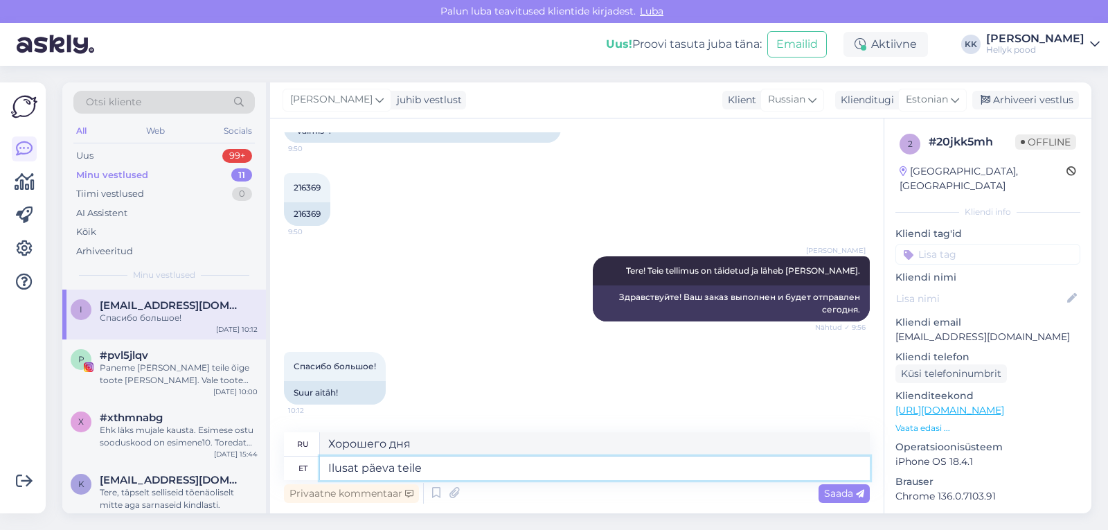
type textarea "Ilusat päeva teile!"
type textarea "Хорошего дня!"
type textarea "Ilusat päeva teile!"
click at [829, 486] on div "Saada" at bounding box center [843, 493] width 51 height 19
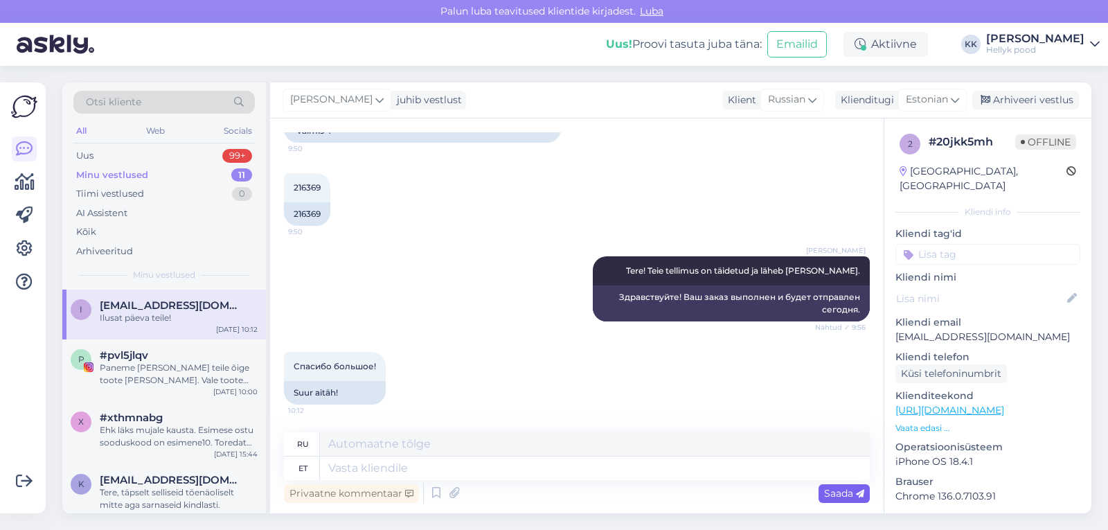
scroll to position [224, 0]
